Goal: Transaction & Acquisition: Purchase product/service

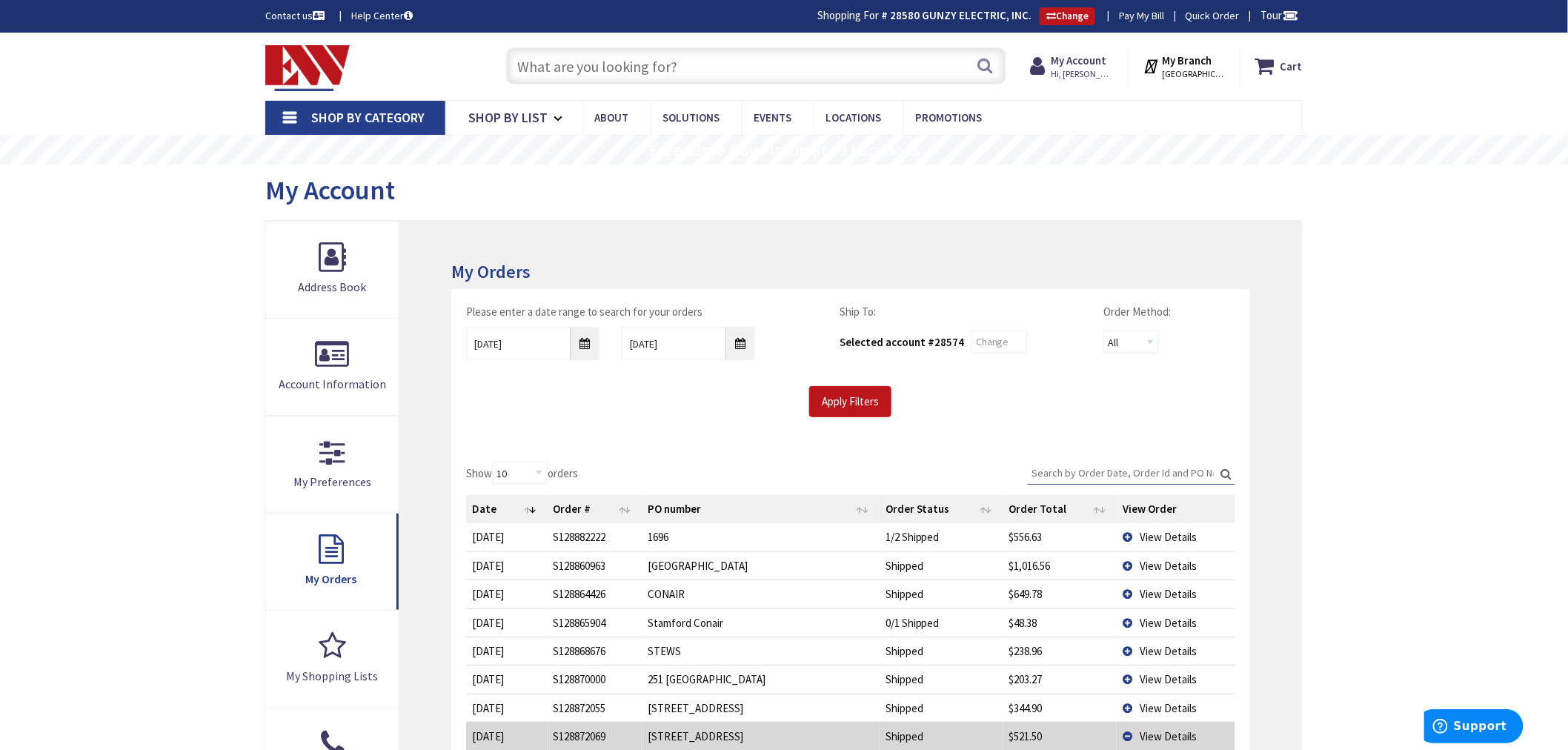
click at [539, 72] on input "text" at bounding box center [756, 65] width 500 height 37
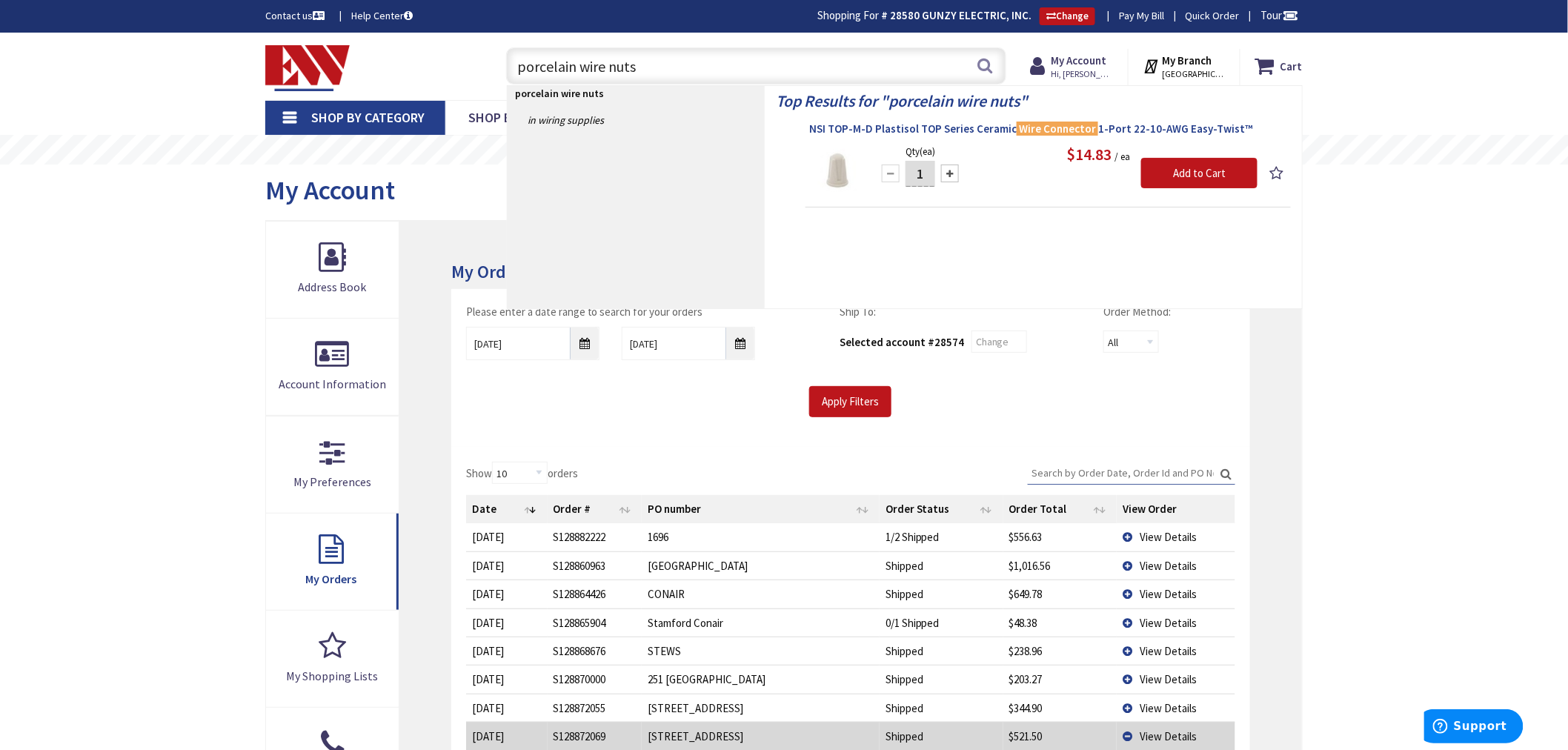
type input "porcelain wire nuts"
click at [961, 130] on span "NSI TOP-M-D Plastisol TOP Series Ceramic Wire Connector 1-Port 22-10-AWG Easy-T…" at bounding box center [1048, 129] width 478 height 15
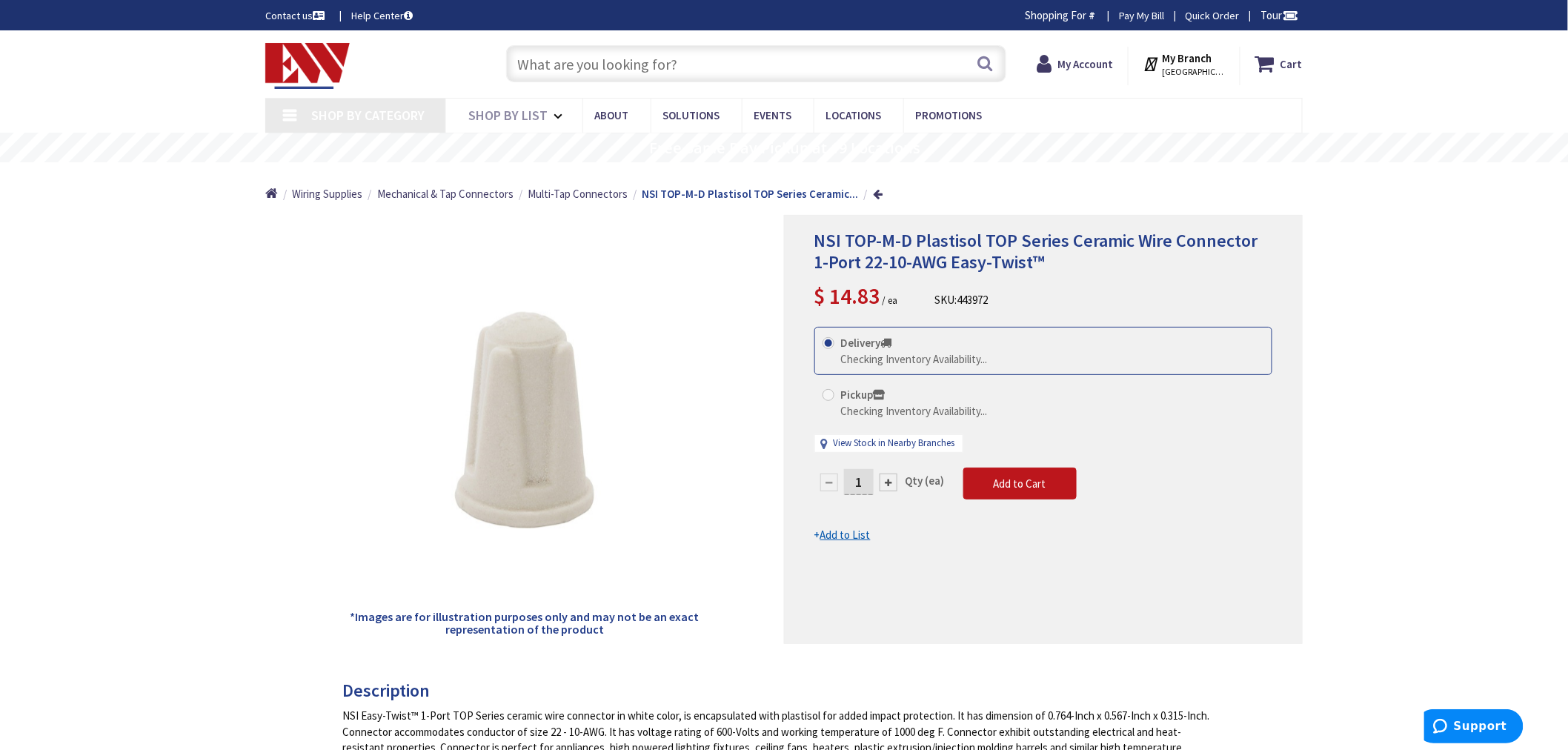
type input "[GEOGRAPHIC_DATA][PERSON_NAME], [GEOGRAPHIC_DATA]"
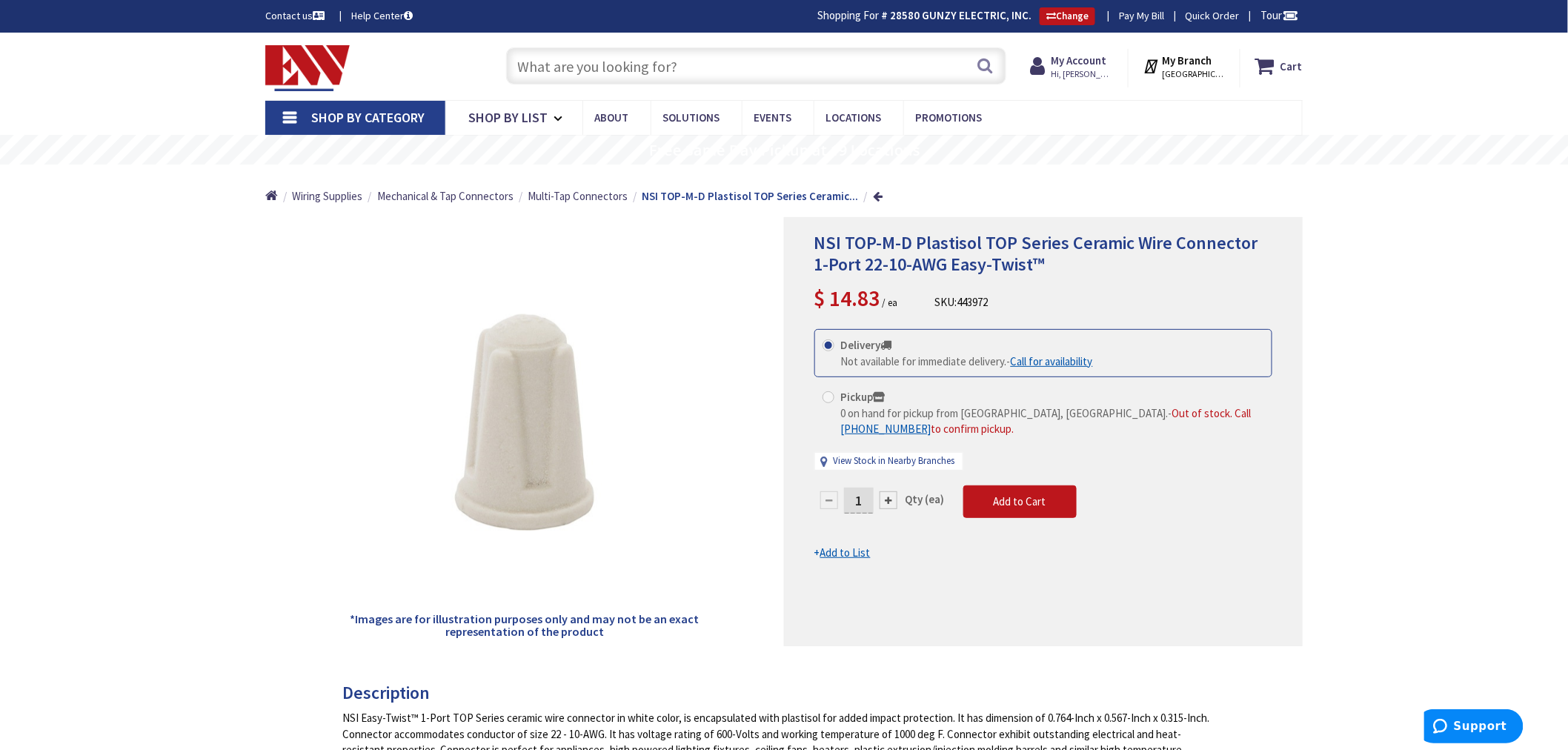
click at [887, 499] on div at bounding box center [888, 500] width 18 height 18
click at [887, 499] on div at bounding box center [1043, 432] width 517 height 427
click at [887, 499] on form "This product is Discontinued Delivery Not available for immediate delivery. - C…" at bounding box center [1043, 445] width 458 height 231
click at [887, 499] on div at bounding box center [888, 500] width 18 height 18
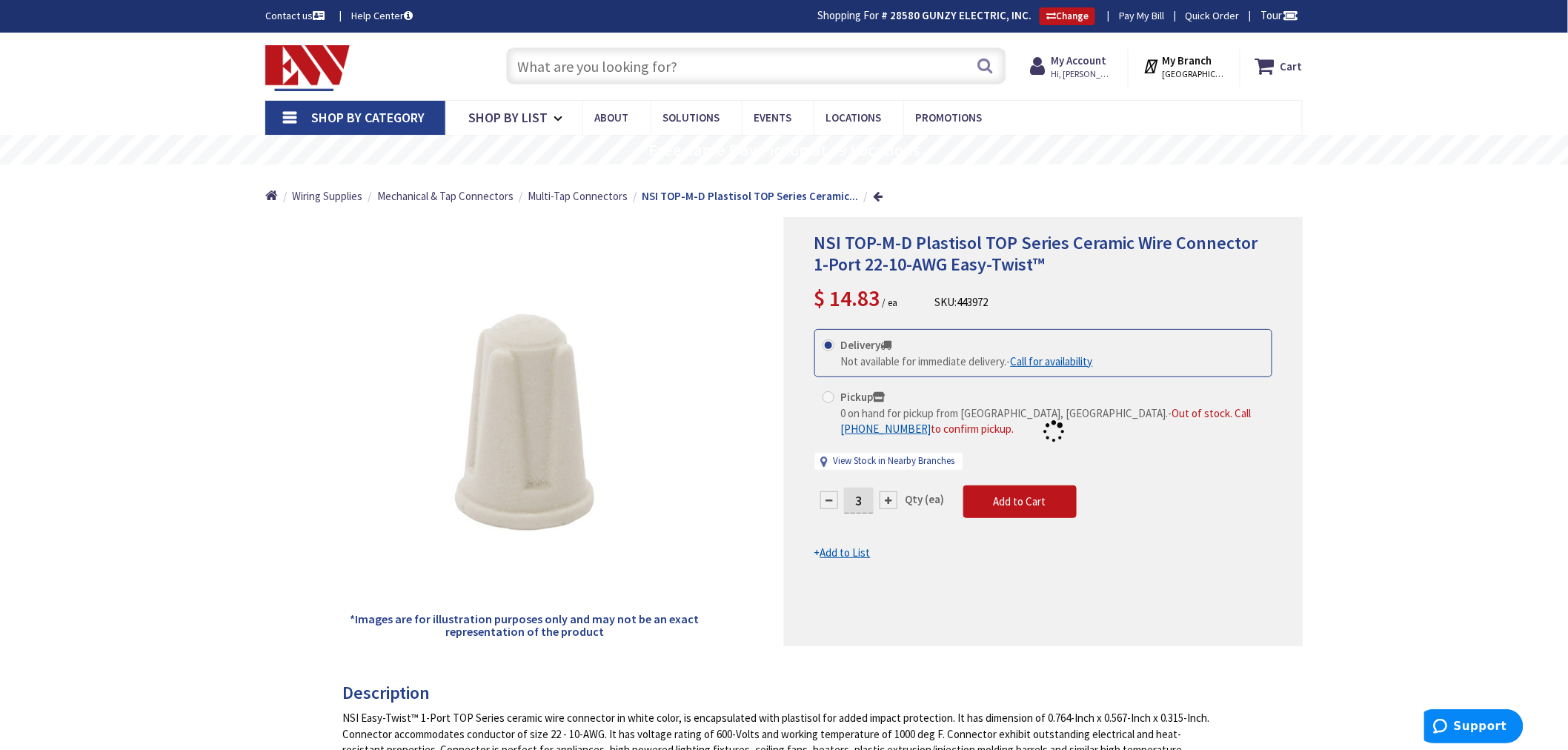
click at [887, 499] on div at bounding box center [1043, 432] width 517 height 427
click at [887, 499] on div at bounding box center [888, 500] width 18 height 18
click at [887, 499] on div at bounding box center [1043, 432] width 517 height 427
click at [887, 499] on div at bounding box center [888, 500] width 18 height 18
click at [887, 499] on div at bounding box center [1043, 432] width 517 height 427
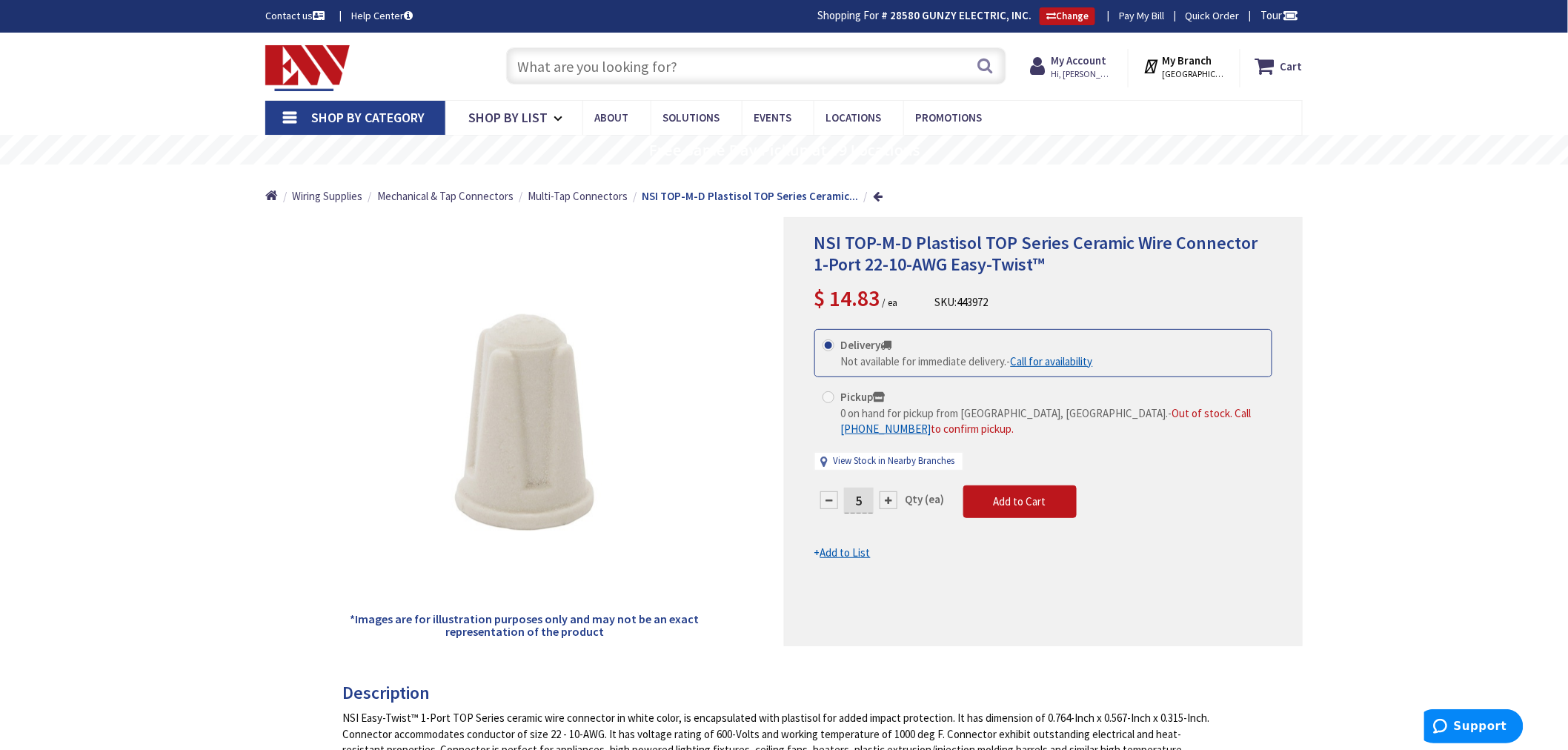
click at [887, 499] on div at bounding box center [888, 500] width 18 height 18
click at [887, 499] on div at bounding box center [1043, 432] width 517 height 427
click at [887, 499] on div at bounding box center [888, 500] width 18 height 18
click at [887, 499] on form "This product is Discontinued Delivery Not available for immediate delivery. - C…" at bounding box center [1043, 445] width 458 height 231
click at [832, 499] on div at bounding box center [829, 500] width 18 height 18
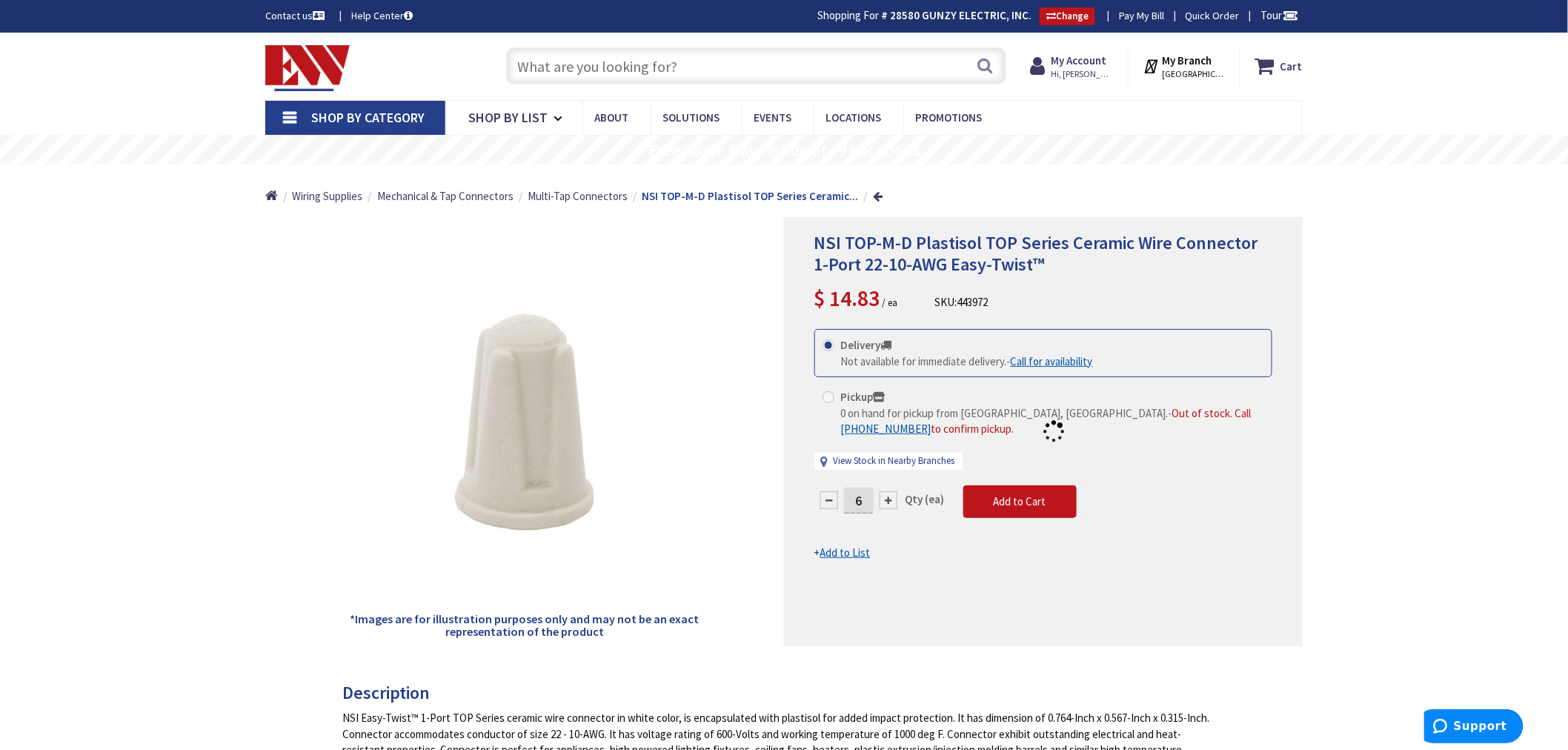
click at [832, 499] on div at bounding box center [1043, 432] width 517 height 427
click at [832, 499] on form "This product is Discontinued Delivery Not available for immediate delivery. - C…" at bounding box center [1043, 445] width 458 height 231
click at [832, 499] on div at bounding box center [829, 500] width 18 height 18
click at [832, 499] on div at bounding box center [1043, 432] width 517 height 427
click at [832, 499] on form "This product is Discontinued Delivery Not available for immediate delivery. - C…" at bounding box center [1043, 445] width 458 height 231
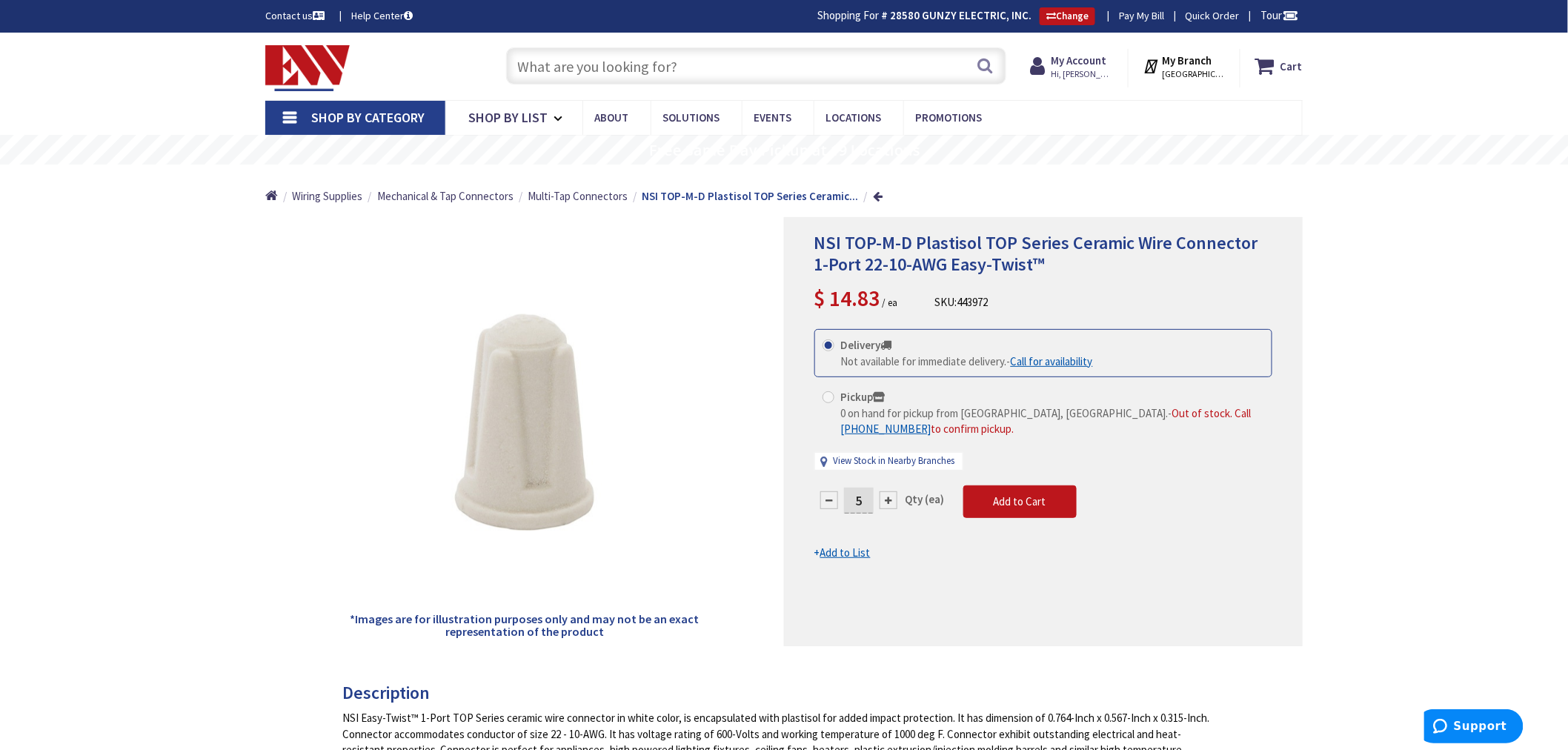
click at [832, 499] on div at bounding box center [829, 500] width 18 height 18
click at [832, 499] on div at bounding box center [1043, 432] width 517 height 427
click at [832, 499] on div at bounding box center [829, 500] width 18 height 18
click at [832, 499] on div at bounding box center [1043, 432] width 517 height 427
click at [831, 499] on div at bounding box center [829, 500] width 18 height 18
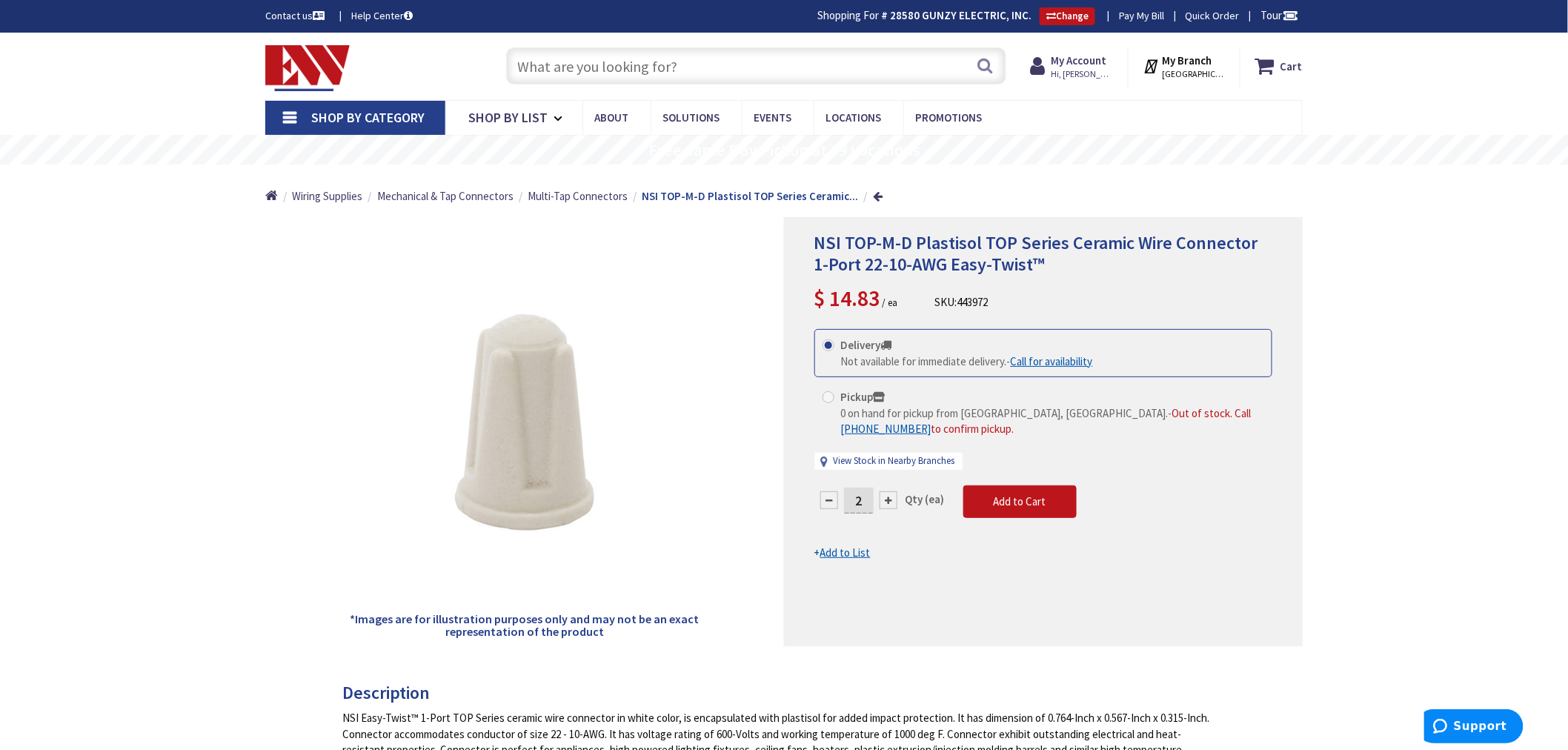
click at [831, 499] on form "This product is Discontinued Delivery Not available for immediate delivery. - C…" at bounding box center [1043, 445] width 458 height 231
click at [864, 495] on input "2" at bounding box center [859, 500] width 30 height 26
type input "20"
click at [993, 499] on form "This product is Discontinued Delivery Not available for immediate delivery. - C…" at bounding box center [1043, 445] width 458 height 231
click at [1040, 504] on span "Add to Cart" at bounding box center [1019, 501] width 53 height 14
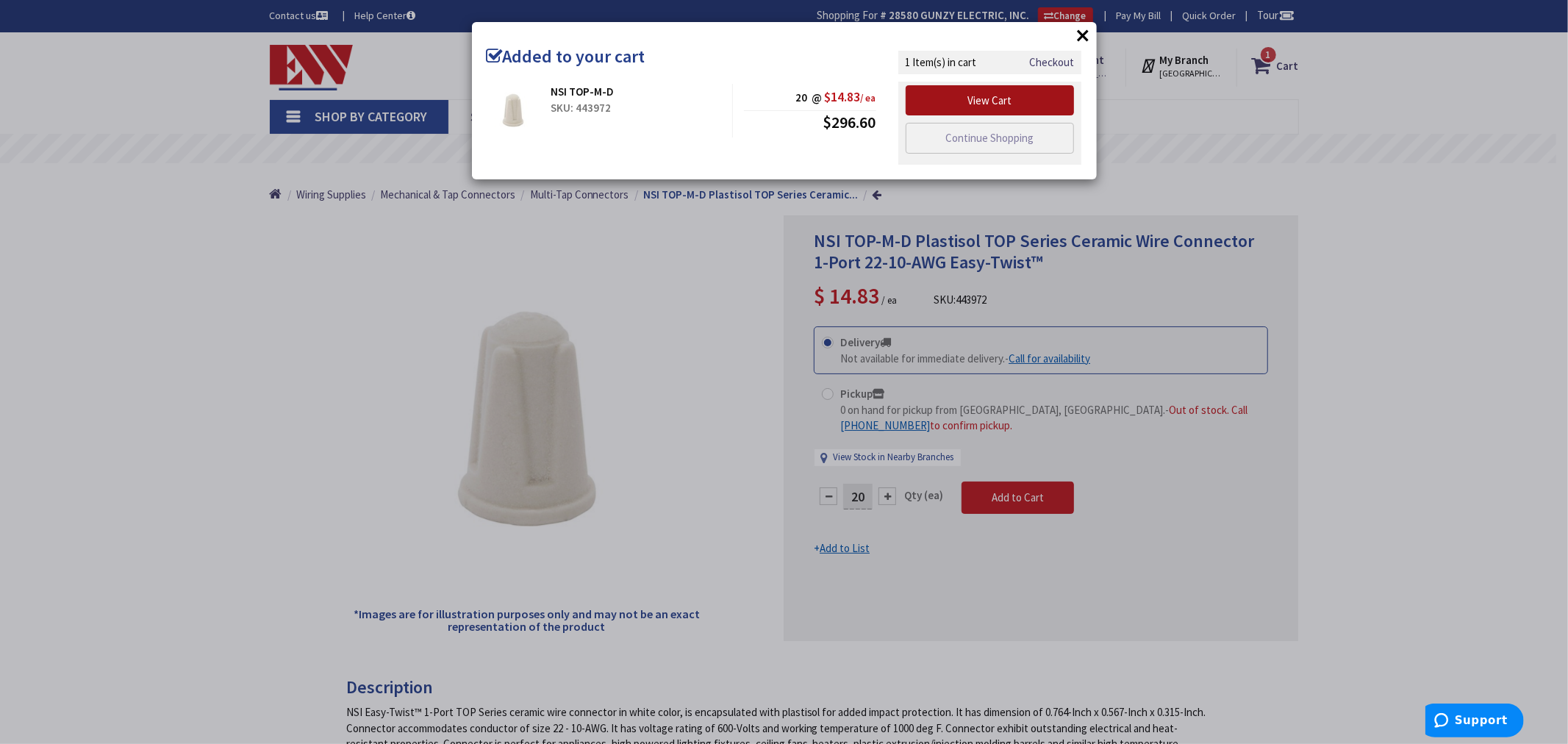
click at [1019, 101] on link "View Cart" at bounding box center [990, 101] width 169 height 31
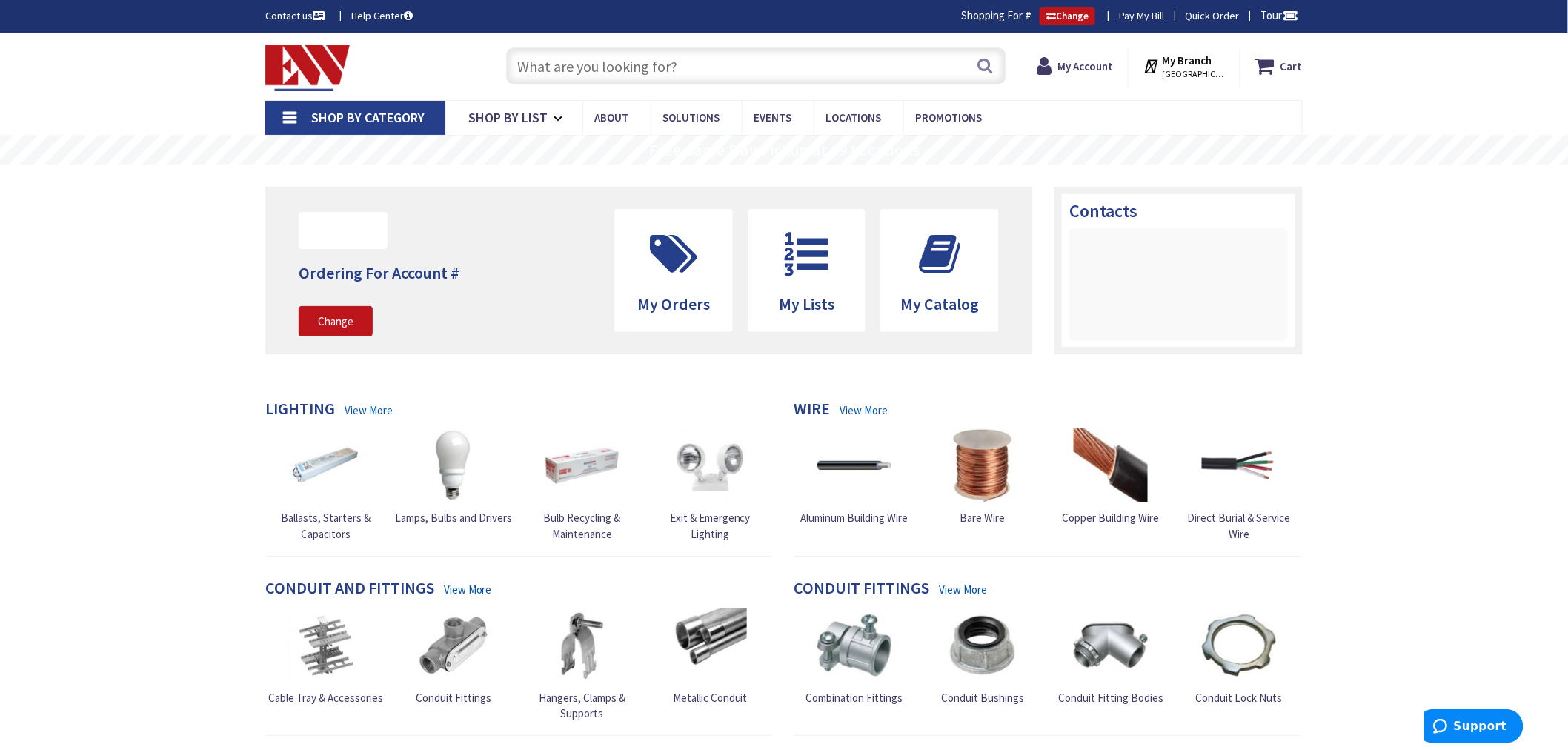
click at [535, 62] on input "text" at bounding box center [756, 65] width 500 height 37
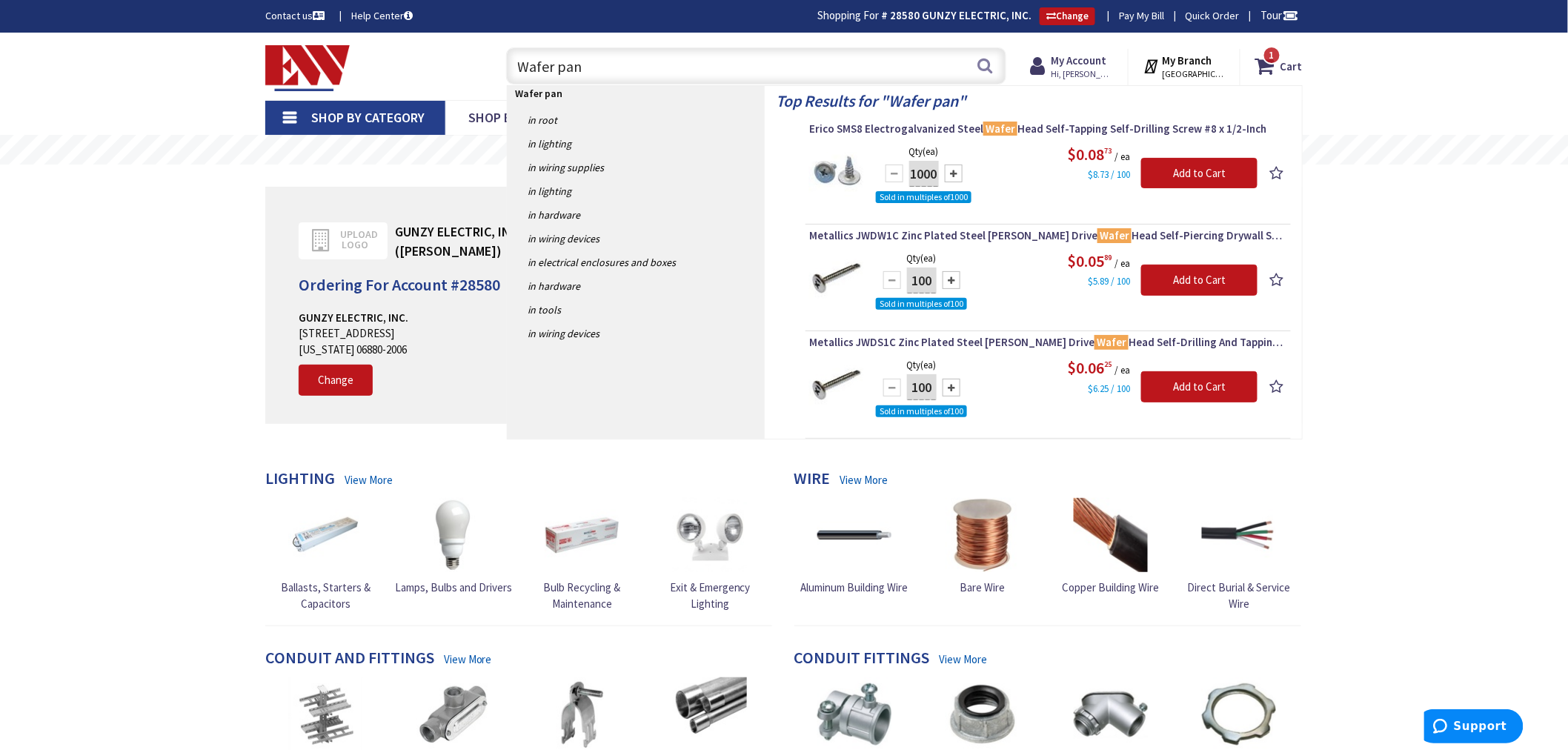
type input "Wafer pans"
